Goal: Transaction & Acquisition: Purchase product/service

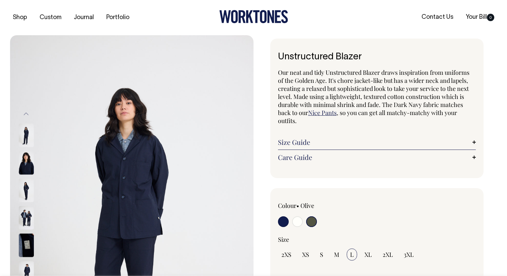
click at [309, 220] on input "radio" at bounding box center [311, 221] width 11 height 11
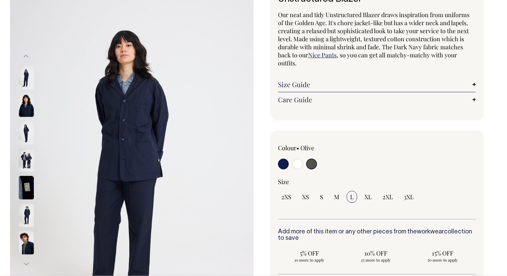
scroll to position [58, 0]
click at [295, 166] on input "radio" at bounding box center [297, 163] width 11 height 11
radio input "true"
select select "Off-White"
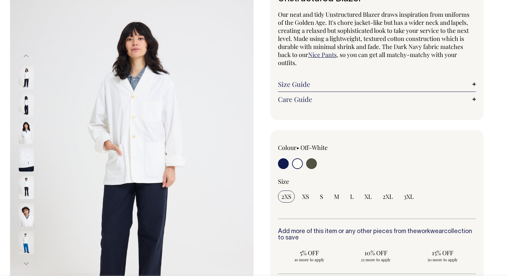
click at [282, 164] on input "radio" at bounding box center [283, 163] width 11 height 11
radio input "true"
select select "Dark Navy"
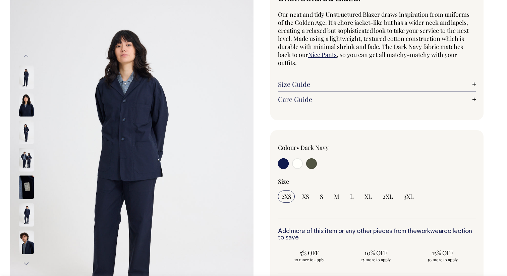
click at [311, 164] on input "radio" at bounding box center [311, 163] width 11 height 11
radio input "true"
select select "Olive"
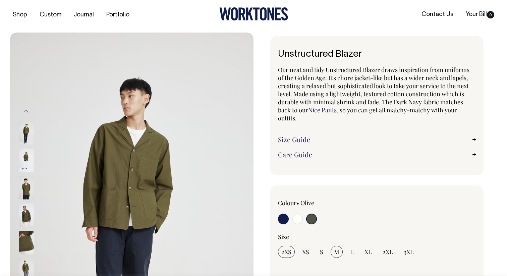
click at [338, 246] on input "M" at bounding box center [337, 252] width 12 height 12
radio input "true"
select select "M"
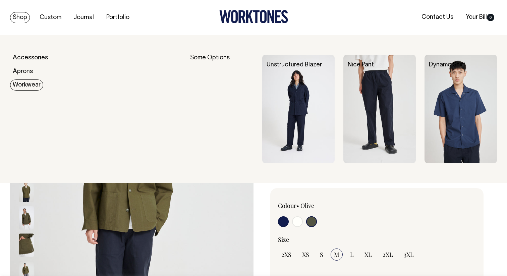
click at [18, 84] on link "Workwear" at bounding box center [26, 85] width 33 height 11
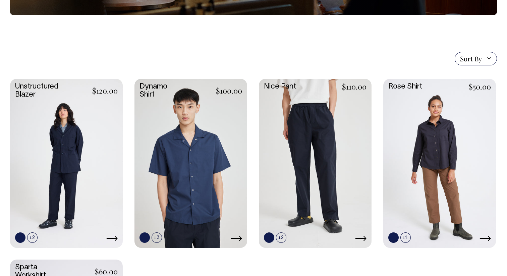
scroll to position [146, 0]
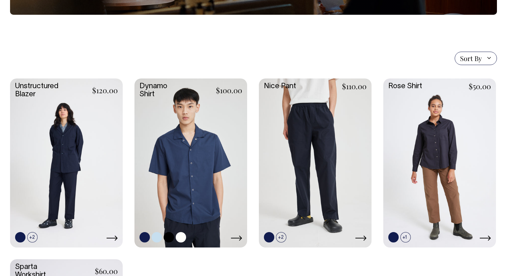
click at [168, 236] on link at bounding box center [169, 237] width 10 height 10
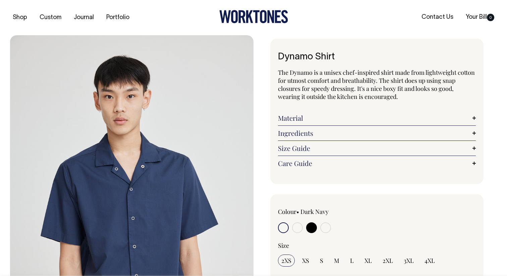
radio input "true"
select select "Black"
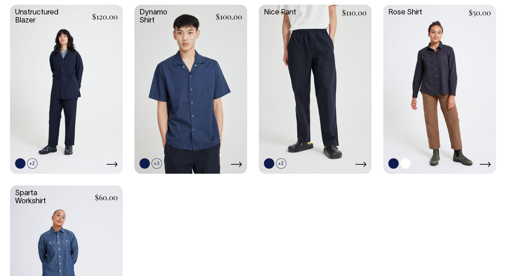
click at [433, 103] on link at bounding box center [440, 89] width 113 height 168
